Goal: Find specific page/section: Find specific page/section

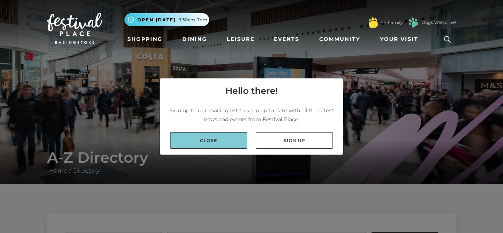
click at [211, 138] on link "Close" at bounding box center [208, 140] width 77 height 17
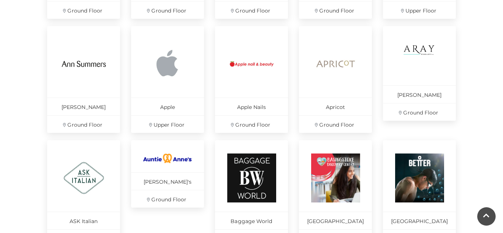
scroll to position [486, 0]
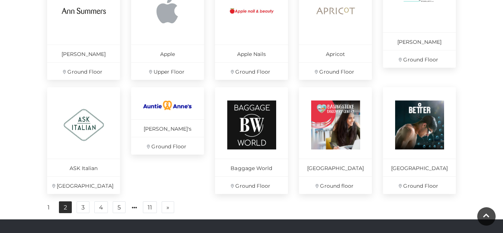
click at [67, 211] on link "2" at bounding box center [65, 207] width 13 height 12
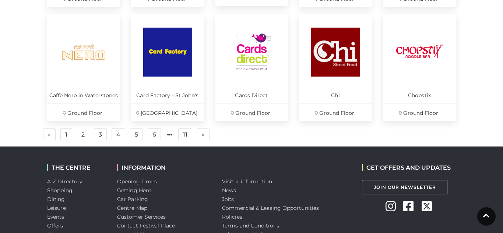
scroll to position [560, 0]
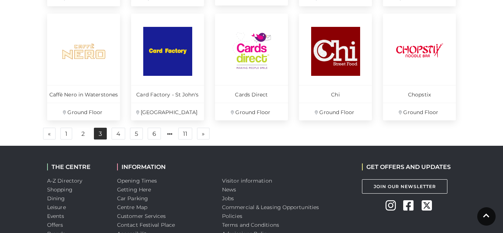
click at [99, 135] on link "3" at bounding box center [100, 134] width 13 height 12
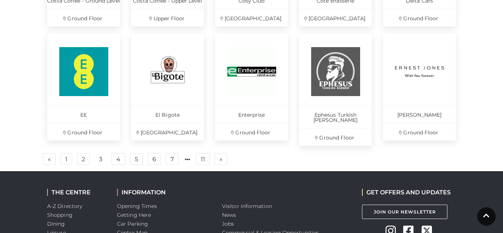
scroll to position [560, 0]
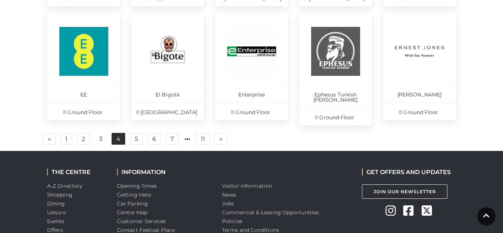
click at [115, 135] on link "4" at bounding box center [119, 139] width 14 height 12
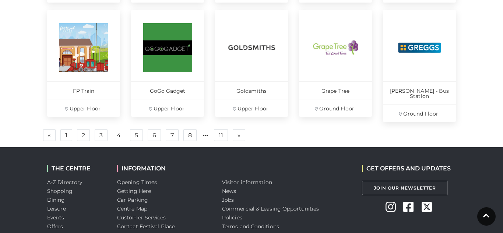
scroll to position [574, 0]
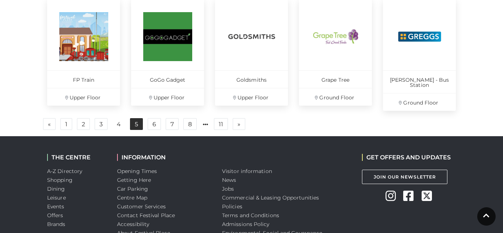
click at [138, 118] on link "5" at bounding box center [136, 124] width 13 height 12
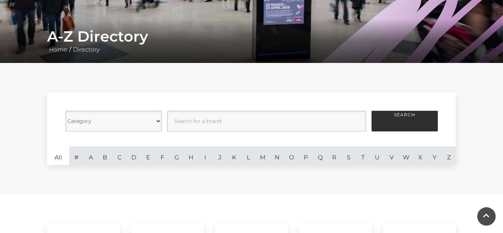
scroll to position [118, 0]
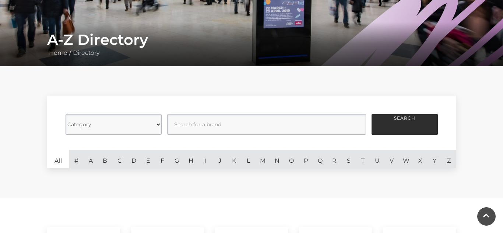
click at [158, 126] on select "Category Cafes Restaurants Fashion Services Technology Homeware Gifts, Statione…" at bounding box center [114, 124] width 96 height 21
select select "21061"
click at [66, 114] on select "Category Cafes Restaurants Fashion Services Technology Homeware Gifts, Statione…" at bounding box center [114, 124] width 96 height 21
click at [410, 117] on button "Search" at bounding box center [404, 124] width 66 height 21
click at [403, 122] on button "Search" at bounding box center [404, 124] width 66 height 21
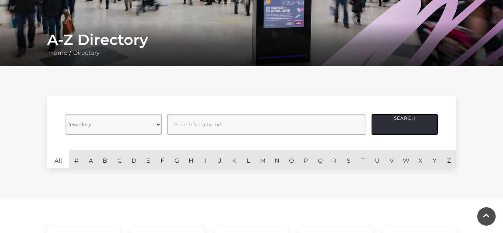
click at [403, 122] on button "Search" at bounding box center [404, 124] width 66 height 21
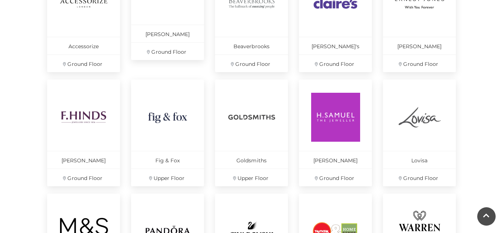
scroll to position [383, 0]
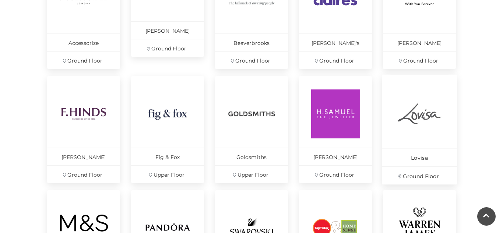
click at [423, 114] on img at bounding box center [419, 113] width 50 height 50
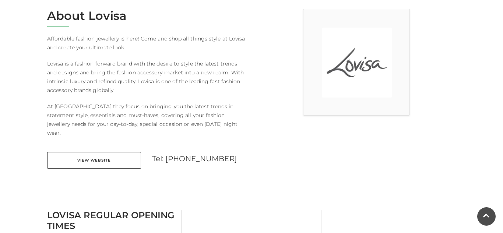
scroll to position [206, 0]
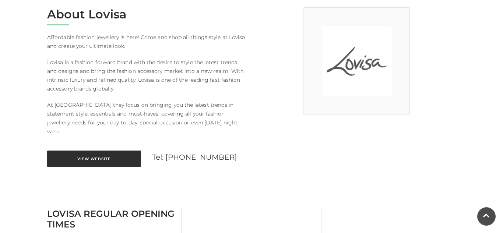
click at [92, 151] on link "View Website" at bounding box center [94, 159] width 94 height 17
